Goal: Use online tool/utility: Utilize a website feature to perform a specific function

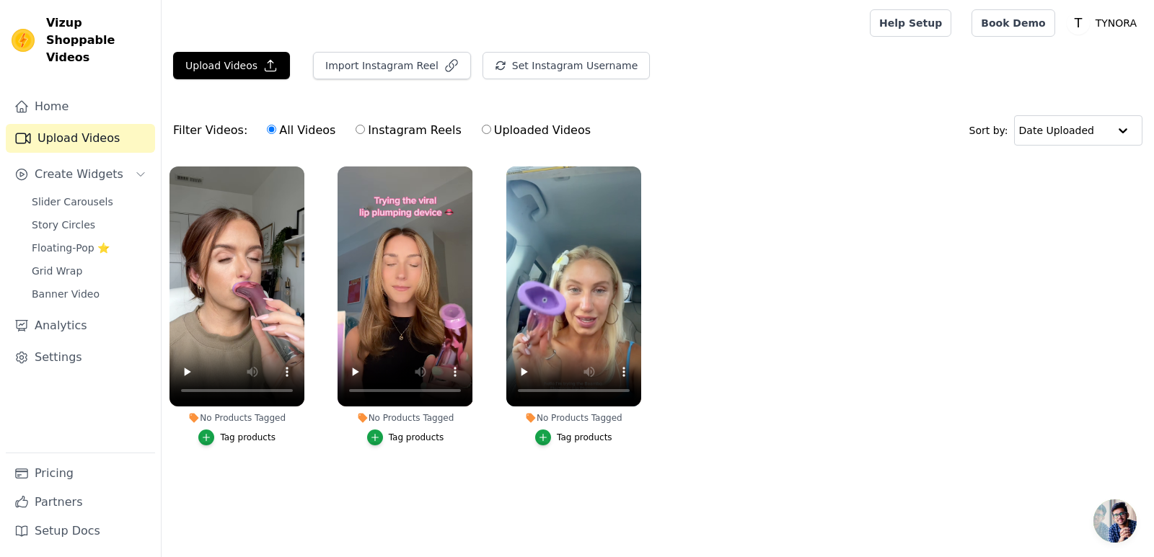
click at [91, 131] on link "Upload Videos" at bounding box center [80, 138] width 149 height 29
click at [74, 97] on link "Home" at bounding box center [80, 106] width 149 height 29
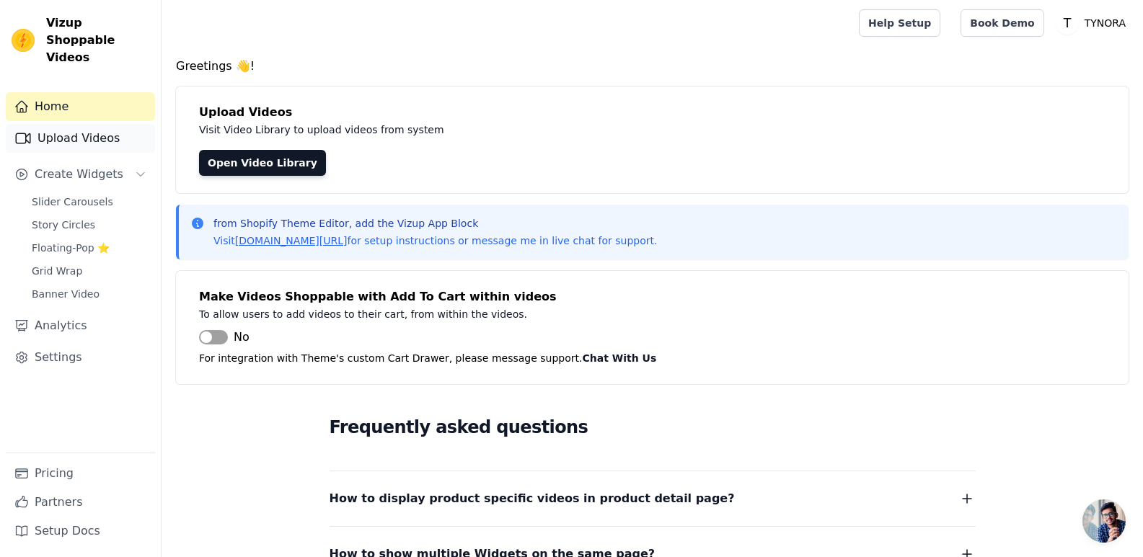
click at [87, 125] on link "Upload Videos" at bounding box center [80, 138] width 149 height 29
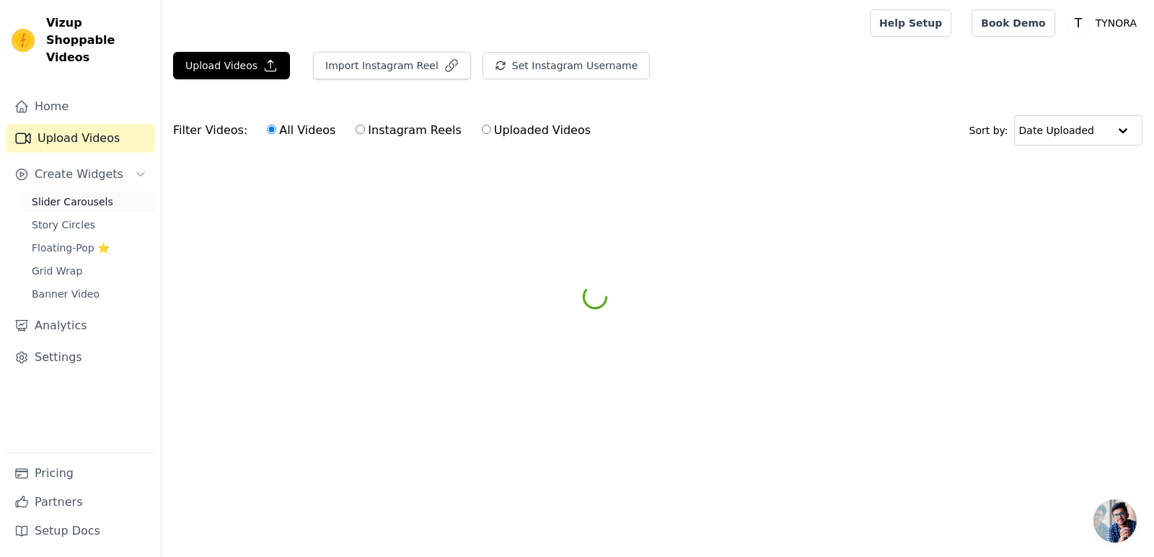
click at [92, 195] on span "Slider Carousels" at bounding box center [72, 202] width 81 height 14
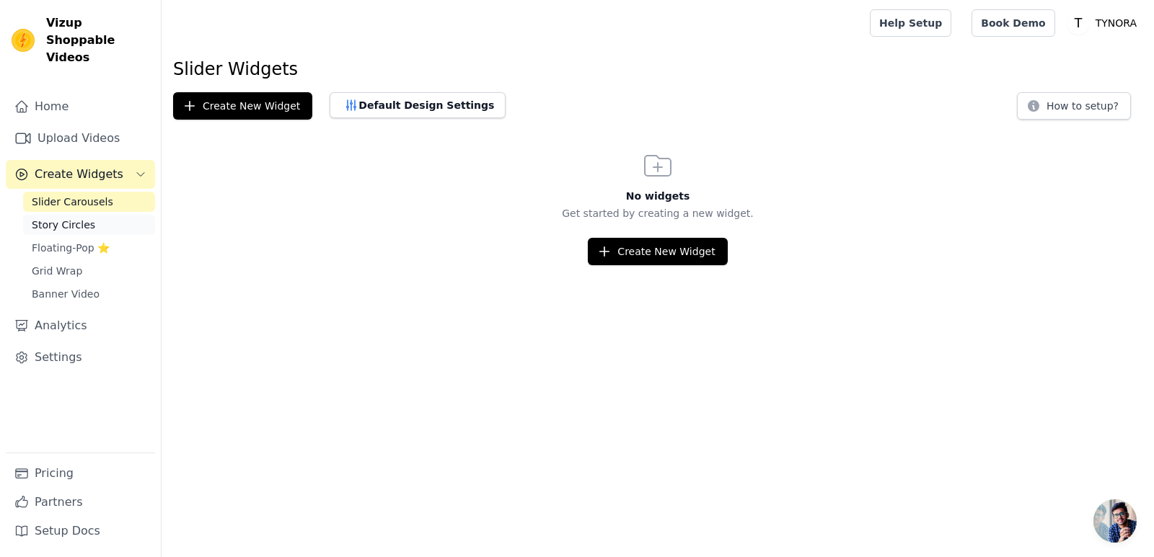
click at [84, 215] on link "Story Circles" at bounding box center [89, 225] width 132 height 20
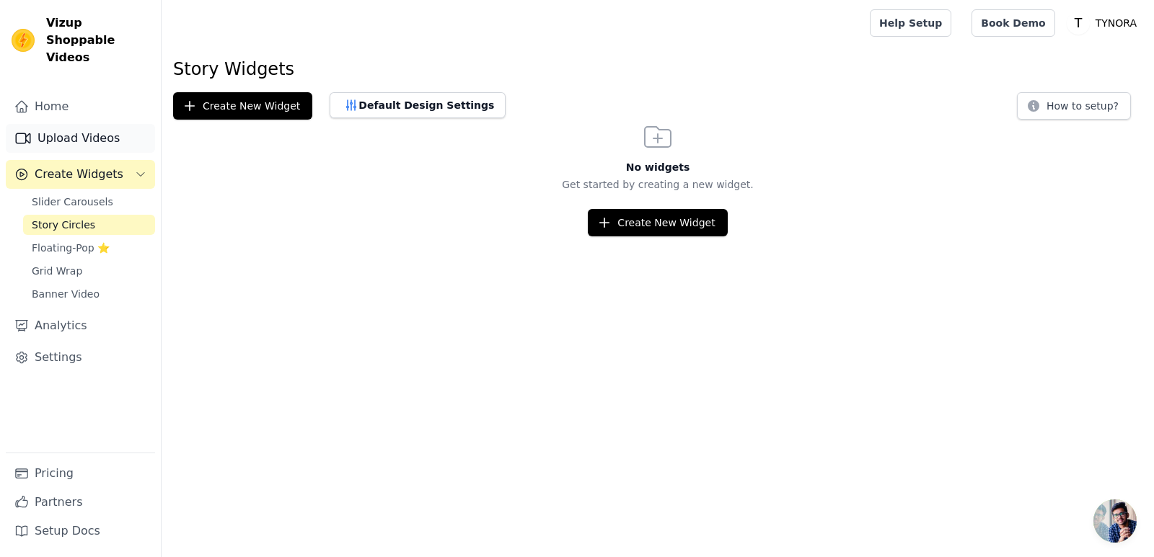
click at [95, 124] on link "Upload Videos" at bounding box center [80, 138] width 149 height 29
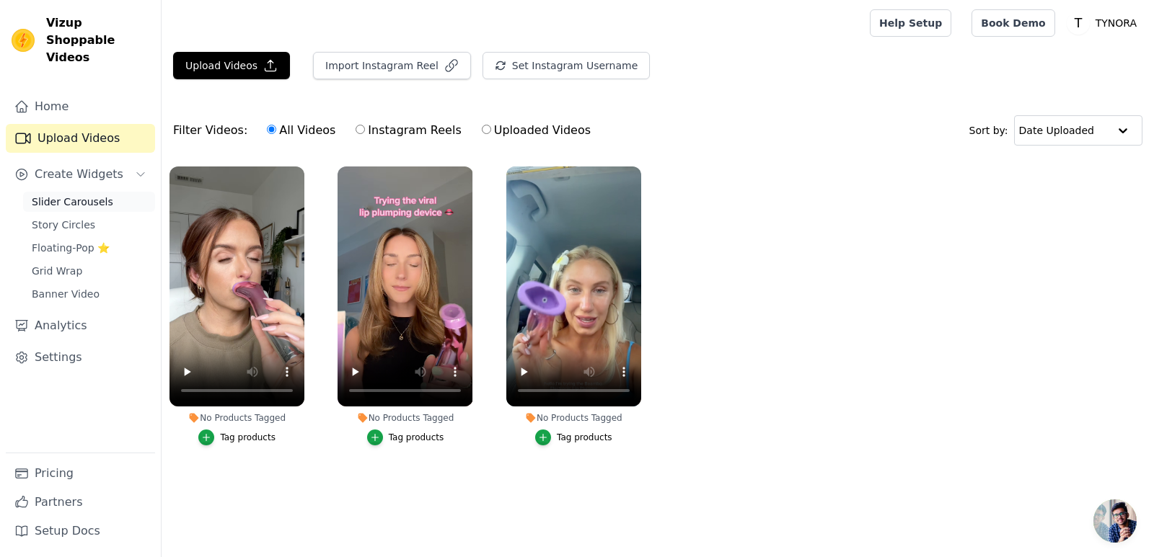
click at [110, 192] on link "Slider Carousels" at bounding box center [89, 202] width 132 height 20
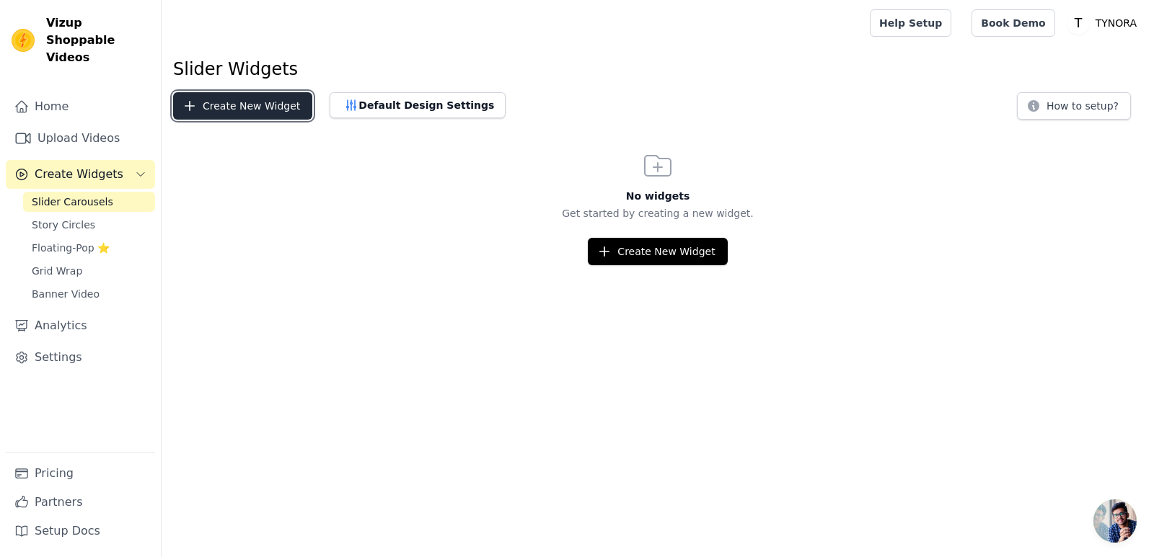
click at [206, 96] on button "Create New Widget" at bounding box center [242, 105] width 139 height 27
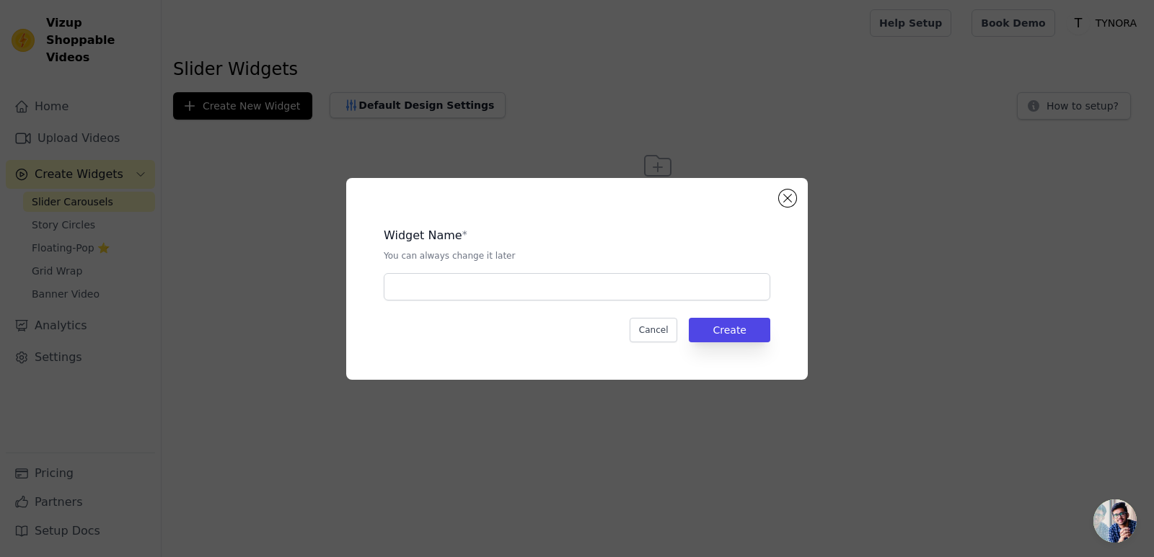
click at [538, 258] on p "You can always change it later" at bounding box center [577, 256] width 387 height 12
click at [536, 288] on input "text" at bounding box center [577, 286] width 387 height 27
type input "tynora"
click at [745, 325] on button "Create" at bounding box center [729, 330] width 81 height 25
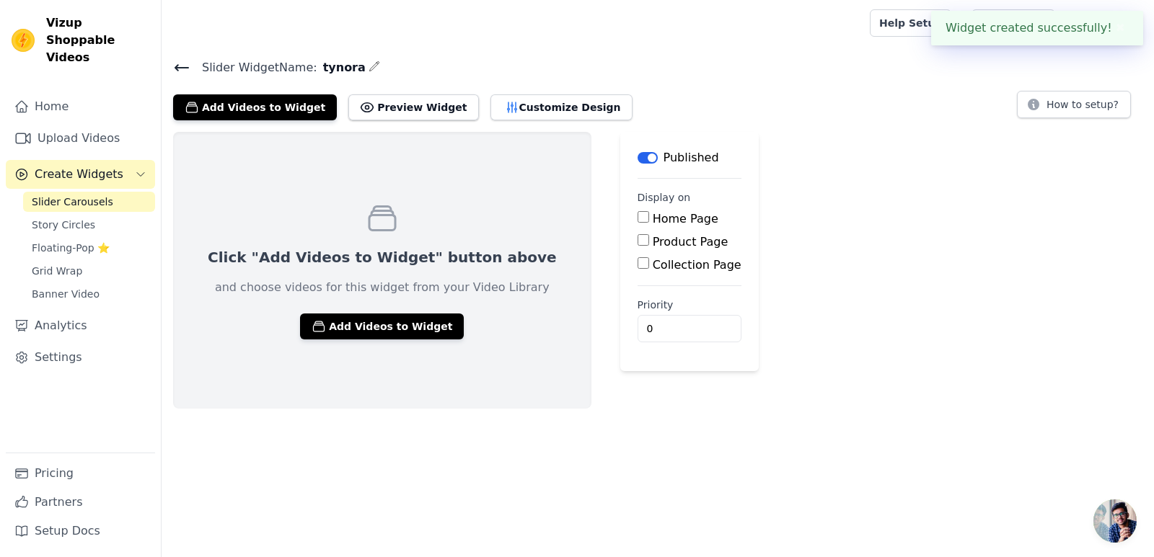
click at [653, 235] on label "Product Page" at bounding box center [691, 242] width 76 height 14
click at [643, 235] on input "Product Page" at bounding box center [644, 240] width 12 height 12
checkbox input "true"
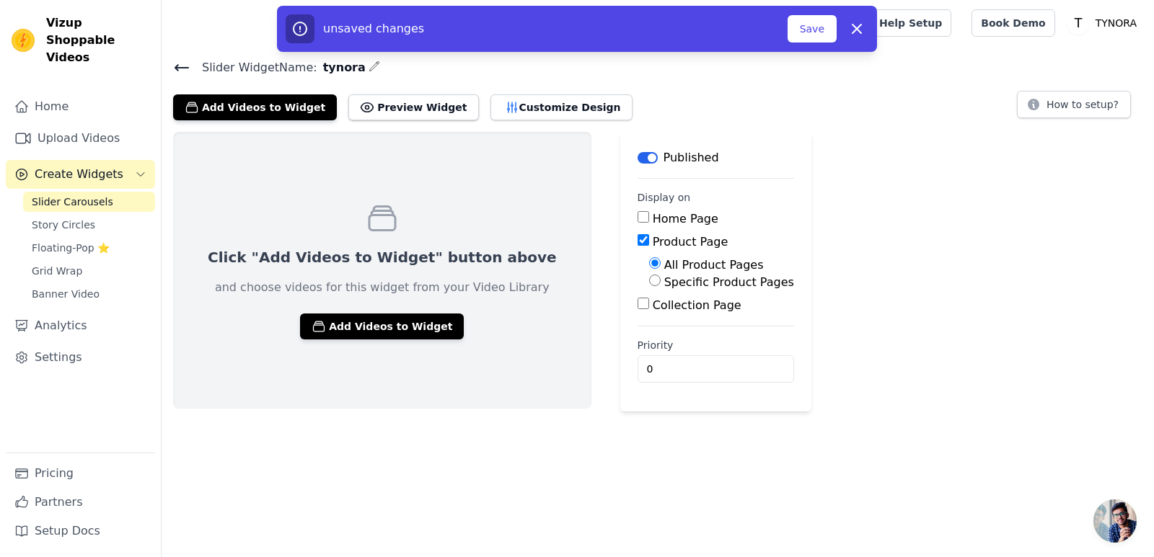
click at [707, 280] on label "Specific Product Pages" at bounding box center [729, 282] width 130 height 14
click at [661, 280] on input "Specific Product Pages" at bounding box center [655, 281] width 12 height 12
radio input "true"
click at [649, 330] on div "Select Products" at bounding box center [721, 321] width 145 height 36
click at [649, 307] on button "Select Products" at bounding box center [697, 315] width 97 height 25
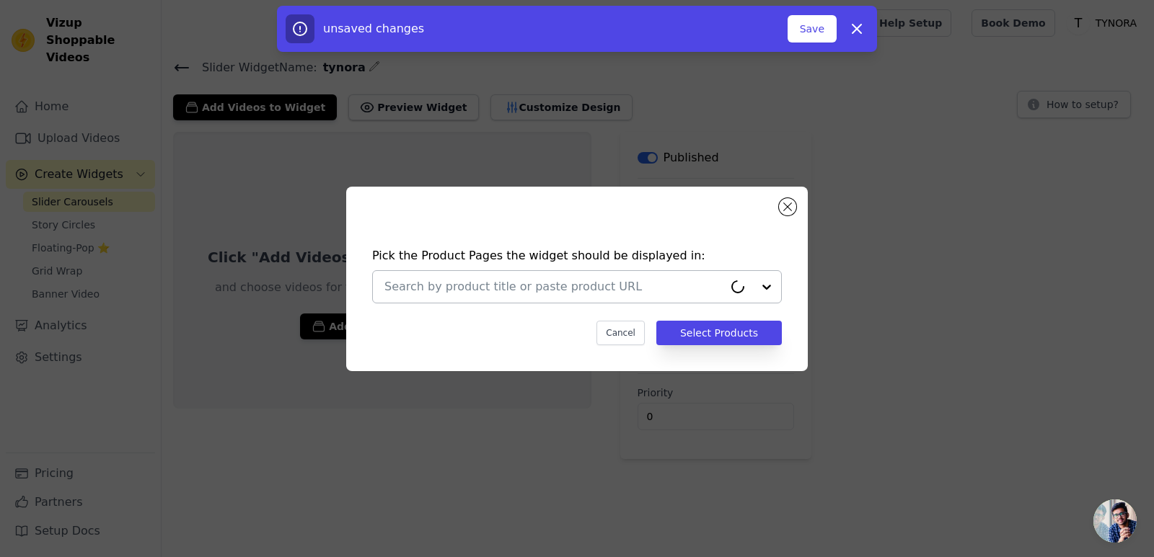
click at [596, 271] on div "Pick the Product Pages the widget should be displayed in: Cancel Select Products" at bounding box center [577, 296] width 438 height 127
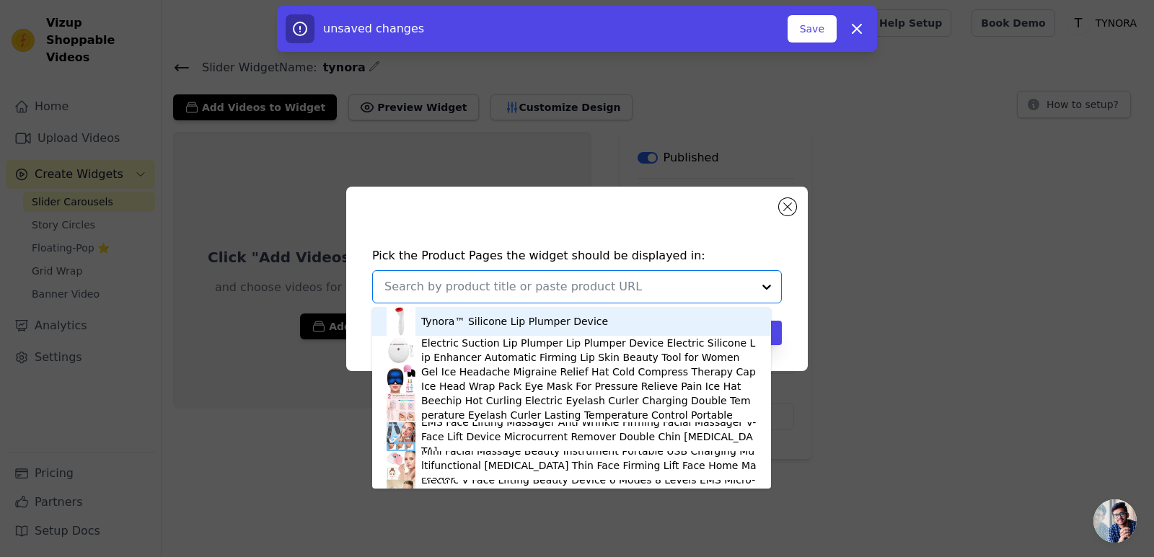
click at [596, 284] on input "text" at bounding box center [568, 286] width 368 height 17
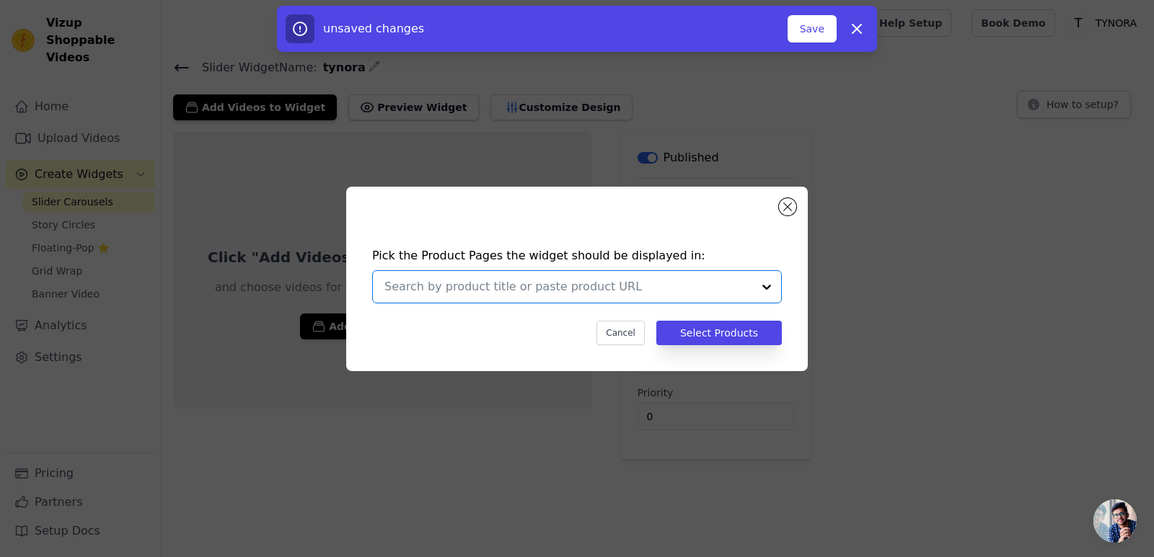
click at [597, 285] on input "text" at bounding box center [568, 286] width 368 height 17
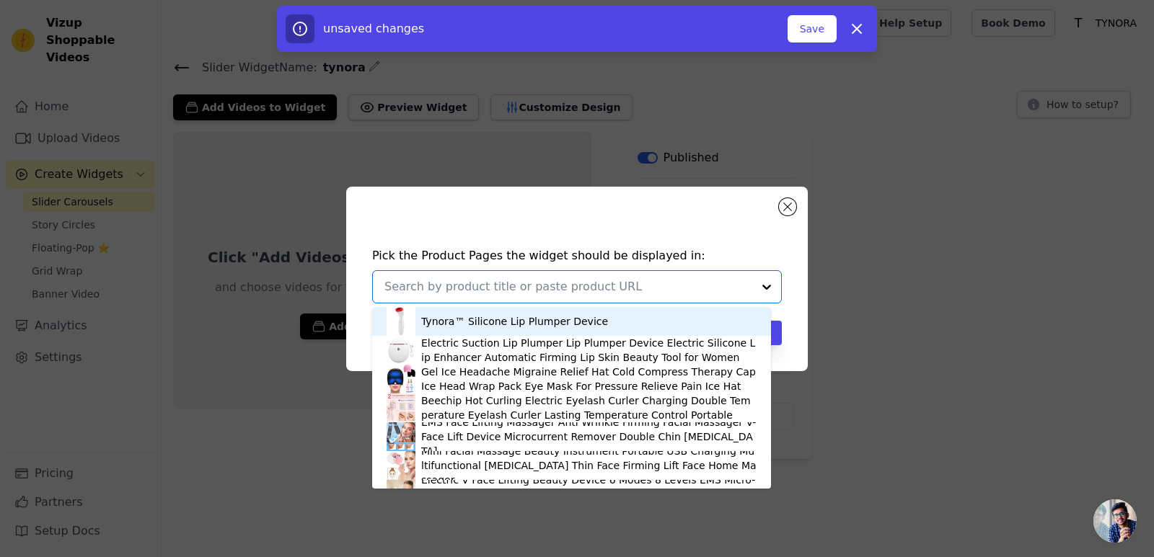
click at [578, 329] on div "Tynora™ Silicone Lip Plumper Device" at bounding box center [572, 321] width 370 height 29
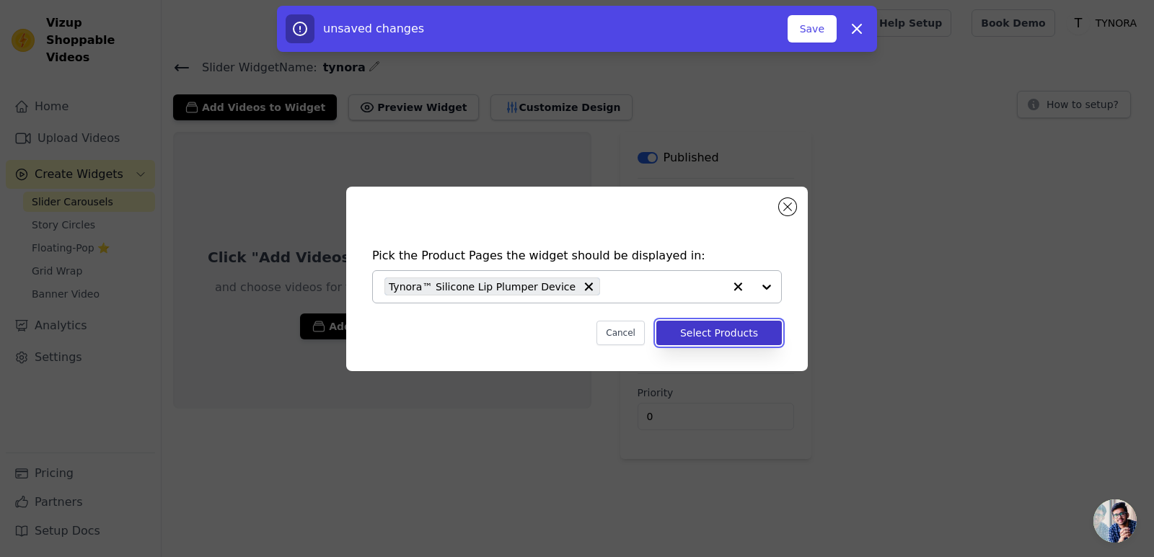
click at [743, 326] on button "Select Products" at bounding box center [718, 333] width 125 height 25
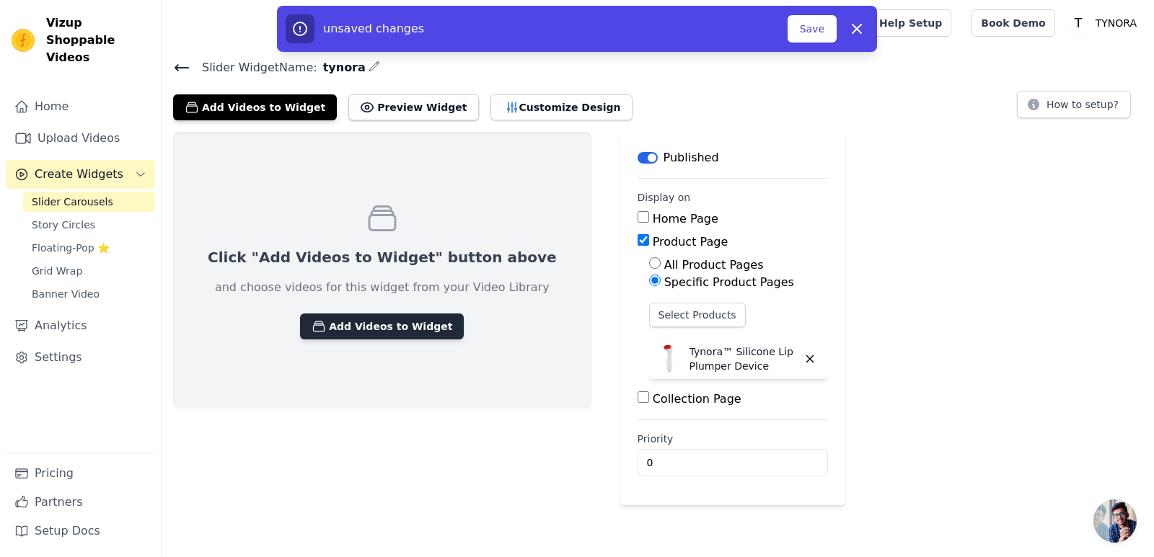
click at [412, 319] on button "Add Videos to Widget" at bounding box center [382, 327] width 164 height 26
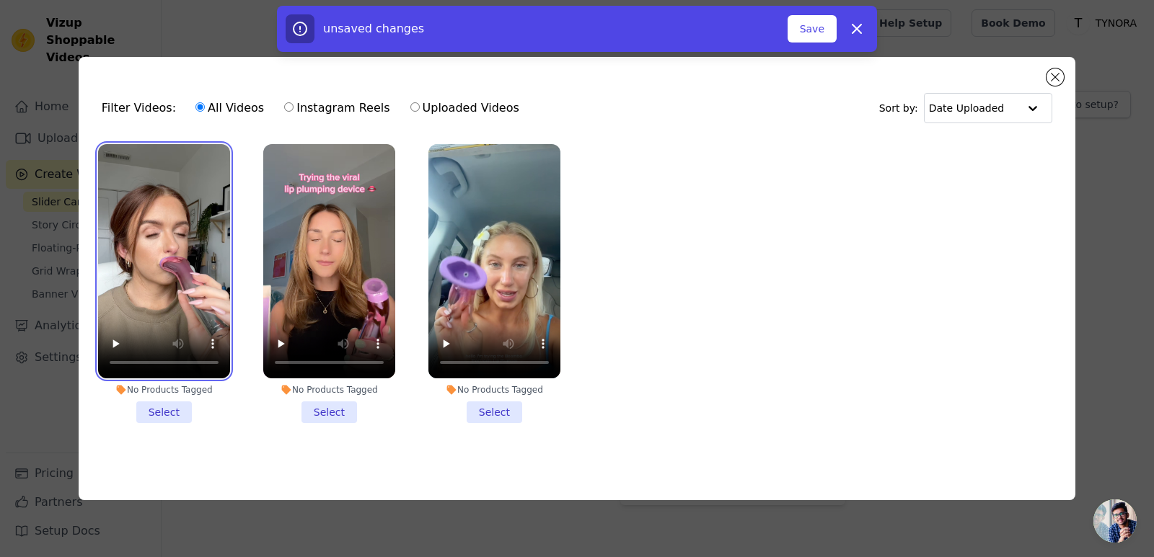
click at [191, 149] on video at bounding box center [164, 261] width 132 height 234
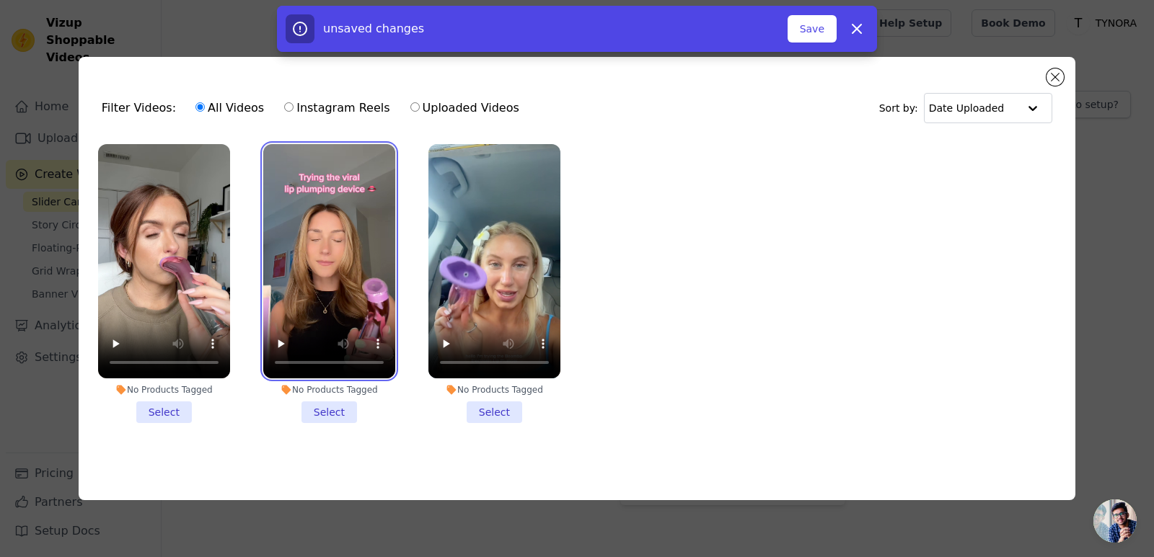
click at [294, 171] on video at bounding box center [329, 261] width 132 height 234
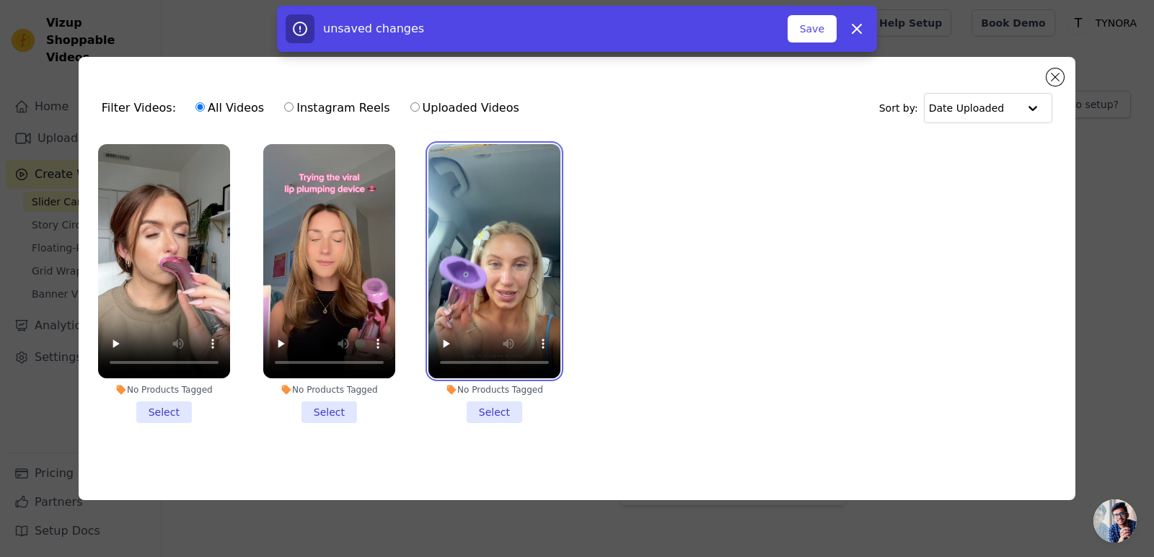
click at [511, 205] on video at bounding box center [494, 261] width 132 height 234
click at [334, 409] on li "No Products Tagged Select" at bounding box center [329, 283] width 132 height 279
click at [0, 0] on input "No Products Tagged Select" at bounding box center [0, 0] width 0 height 0
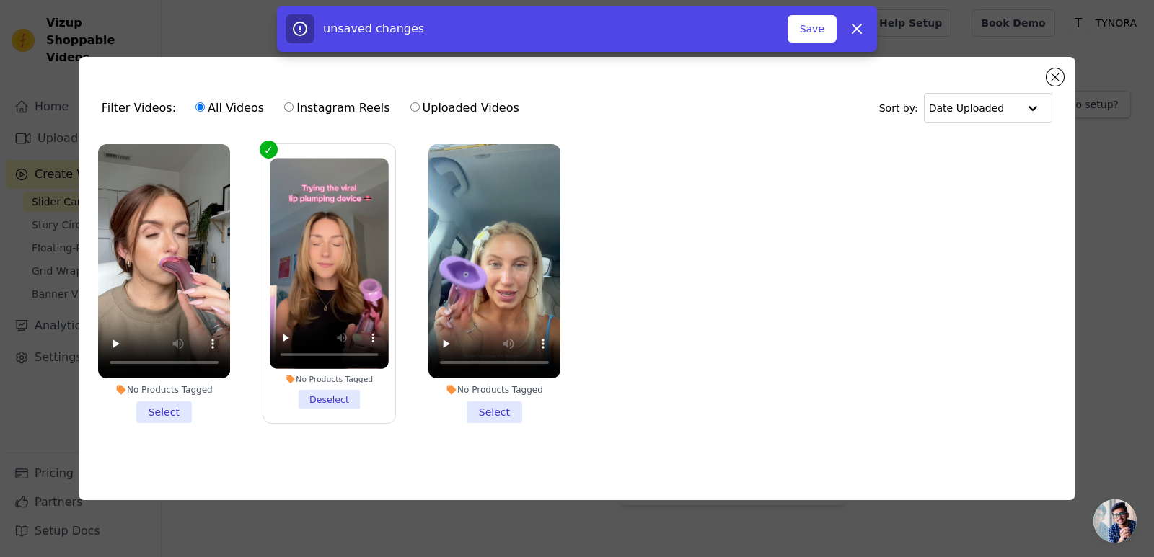
click at [480, 408] on li "No Products Tagged Select" at bounding box center [494, 283] width 132 height 279
click at [0, 0] on input "No Products Tagged Select" at bounding box center [0, 0] width 0 height 0
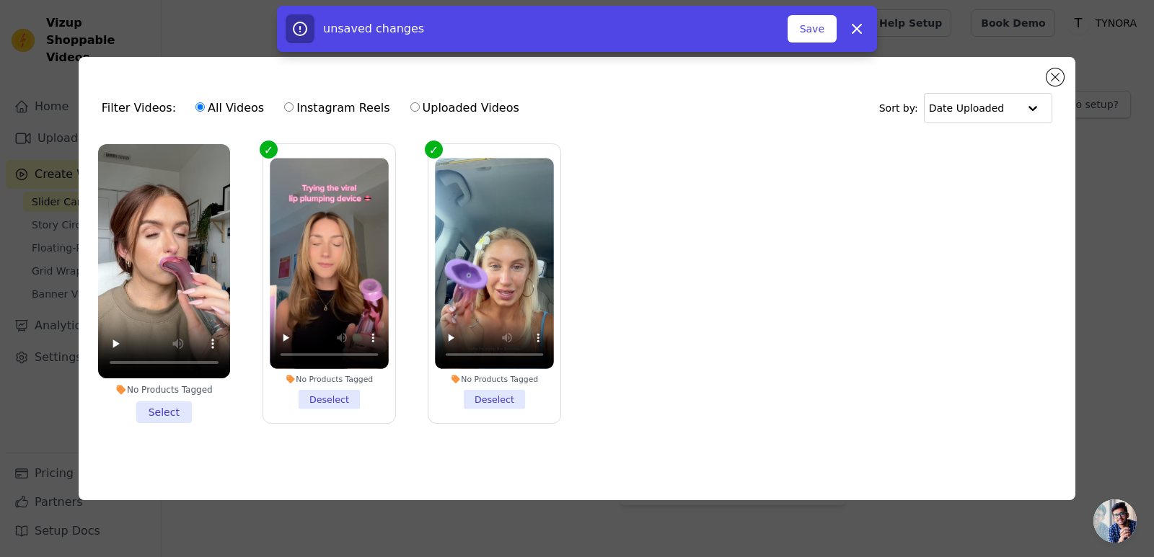
click at [168, 408] on li "No Products Tagged Select" at bounding box center [164, 283] width 132 height 279
click at [0, 0] on input "No Products Tagged Select" at bounding box center [0, 0] width 0 height 0
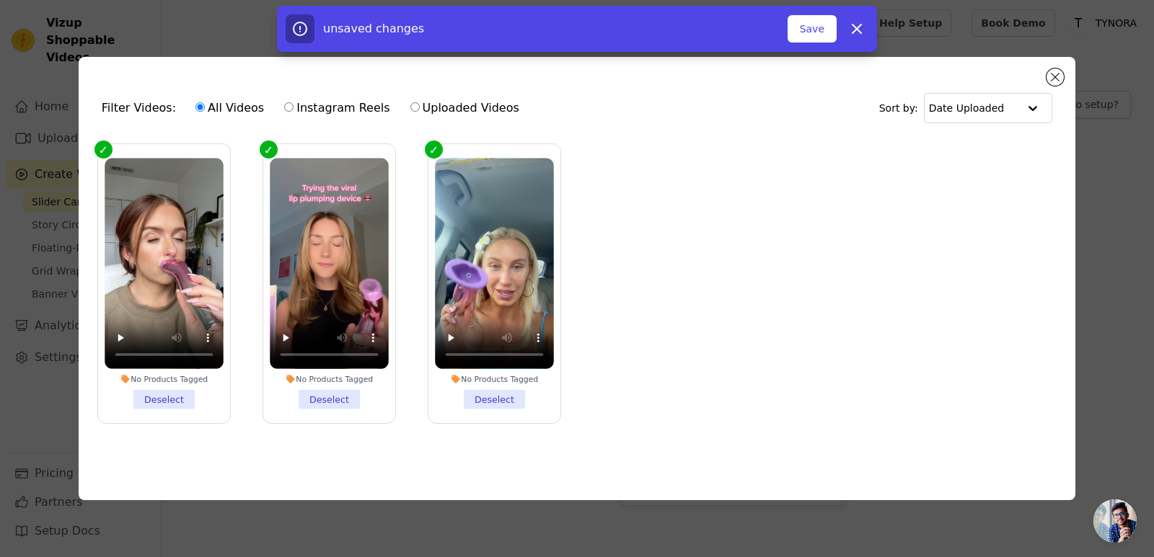
click at [831, 47] on div "unsaved changes Save Dismiss" at bounding box center [577, 29] width 600 height 46
click at [824, 27] on button "Save" at bounding box center [812, 28] width 49 height 27
click at [819, 28] on button "Save" at bounding box center [812, 28] width 49 height 27
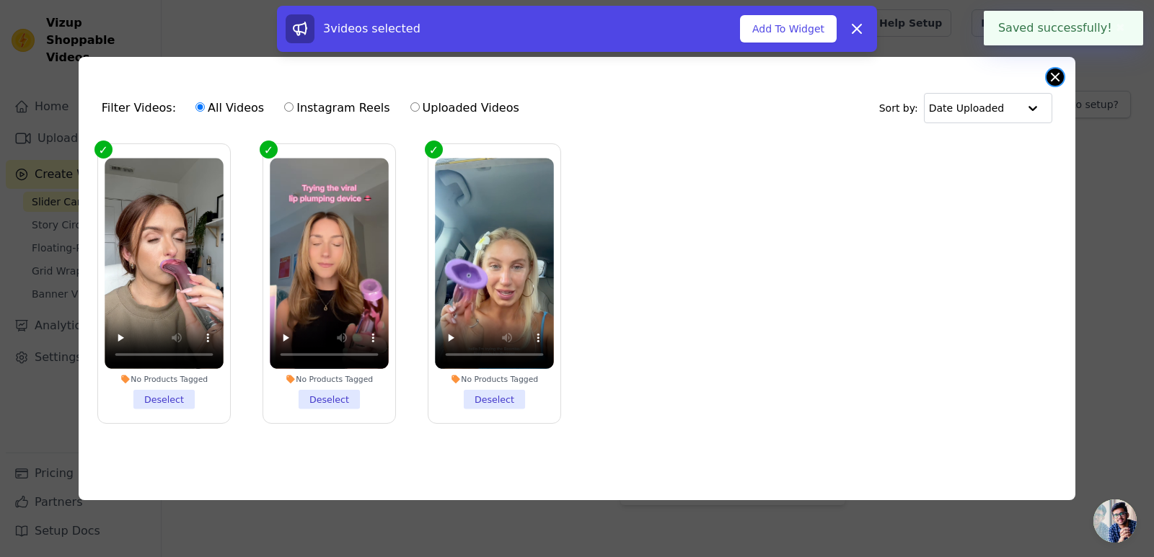
click at [1059, 72] on button "Close modal" at bounding box center [1054, 77] width 17 height 17
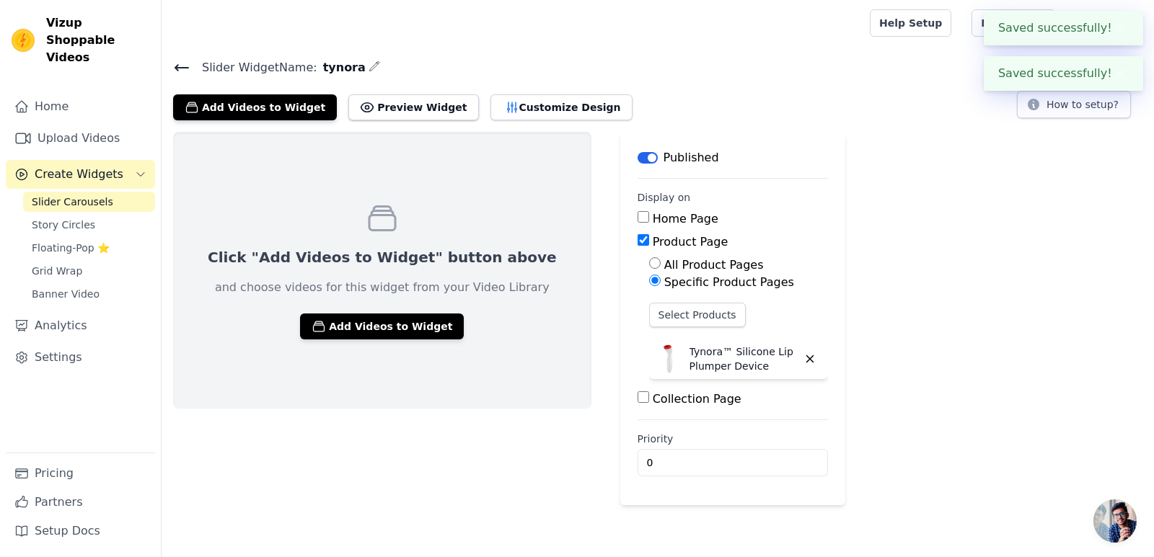
click at [336, 362] on div "Click "Add Videos to Widget" button above and choose videos for this widget fro…" at bounding box center [382, 270] width 418 height 277
click at [338, 335] on button "Add Videos to Widget" at bounding box center [382, 327] width 164 height 26
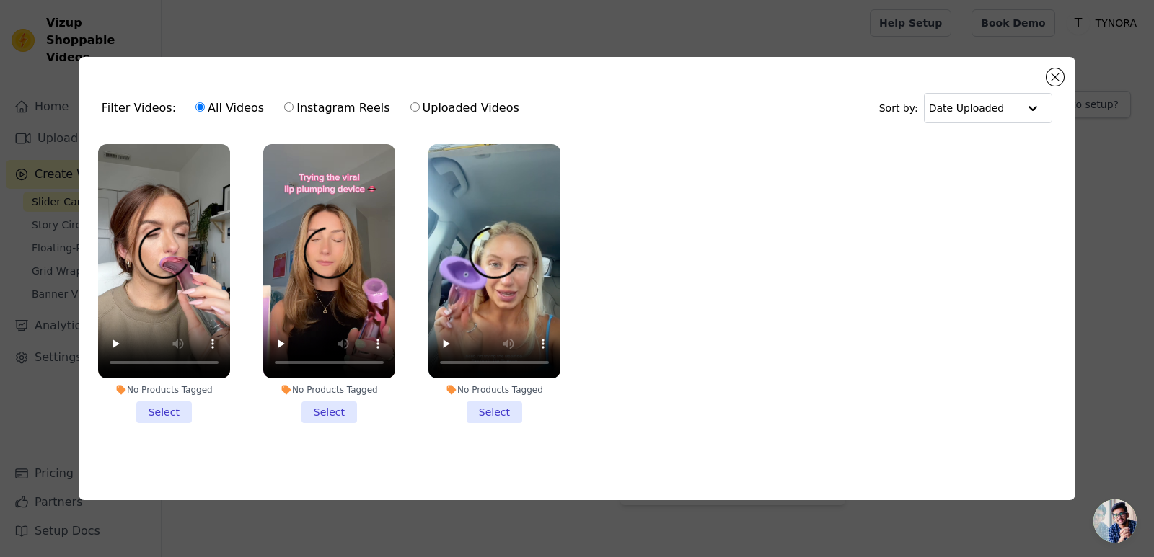
click at [193, 405] on li "No Products Tagged Select" at bounding box center [164, 283] width 132 height 279
click at [0, 0] on input "No Products Tagged Select" at bounding box center [0, 0] width 0 height 0
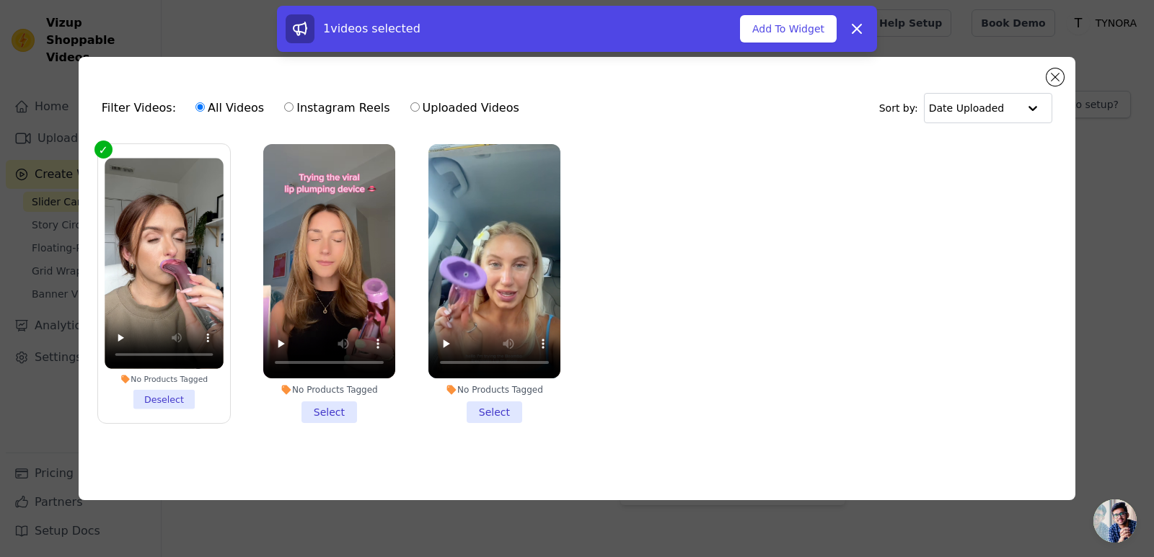
click at [358, 414] on li "No Products Tagged Select" at bounding box center [329, 283] width 132 height 279
click at [0, 0] on input "No Products Tagged Select" at bounding box center [0, 0] width 0 height 0
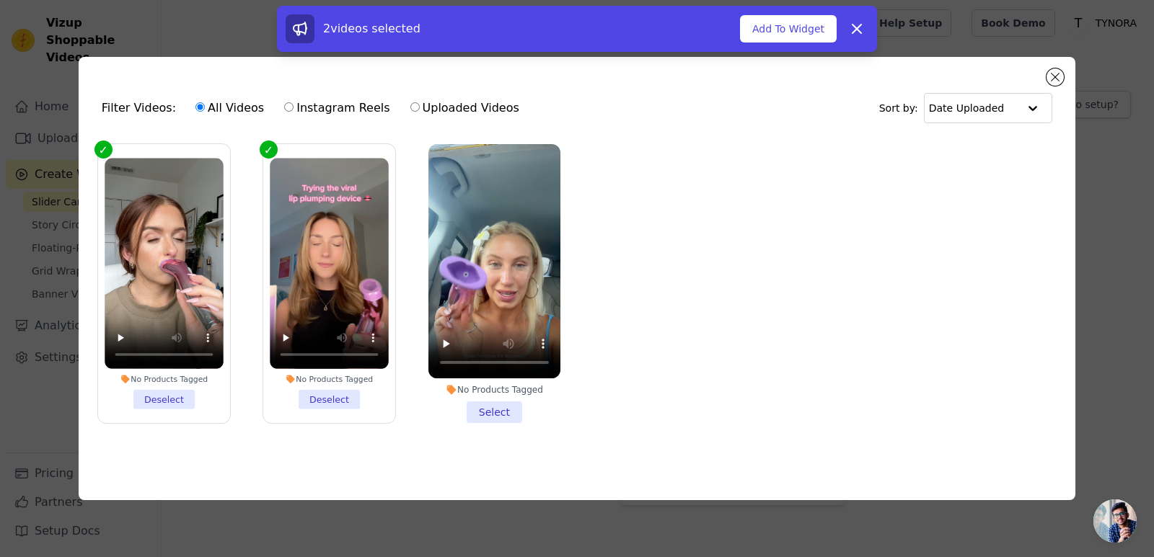
click at [494, 410] on li "No Products Tagged Select" at bounding box center [494, 283] width 132 height 279
click at [0, 0] on input "No Products Tagged Select" at bounding box center [0, 0] width 0 height 0
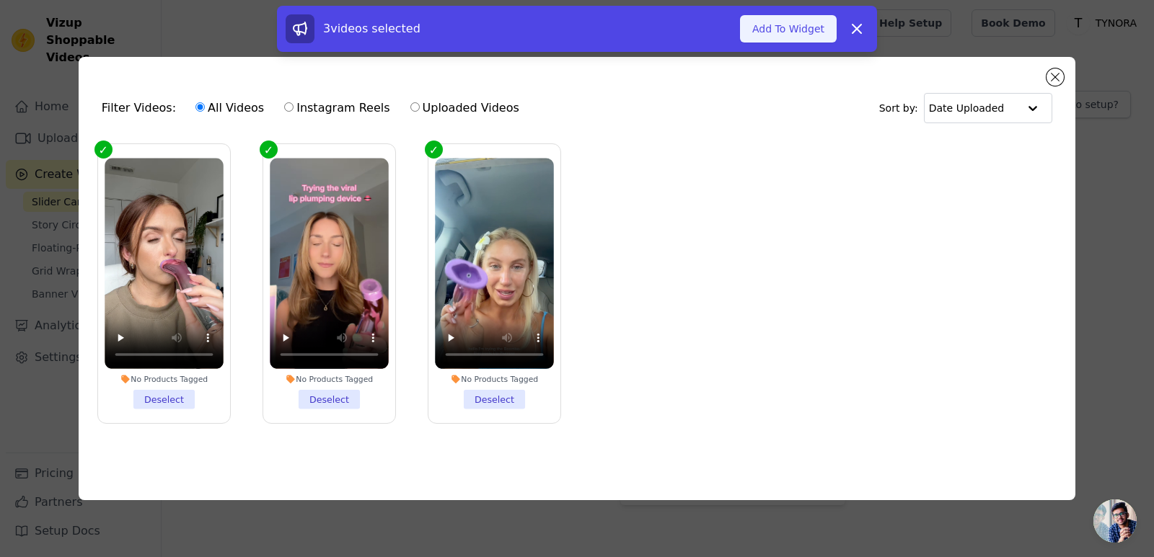
click at [794, 25] on button "Add To Widget" at bounding box center [788, 28] width 97 height 27
